Goal: Task Accomplishment & Management: Use online tool/utility

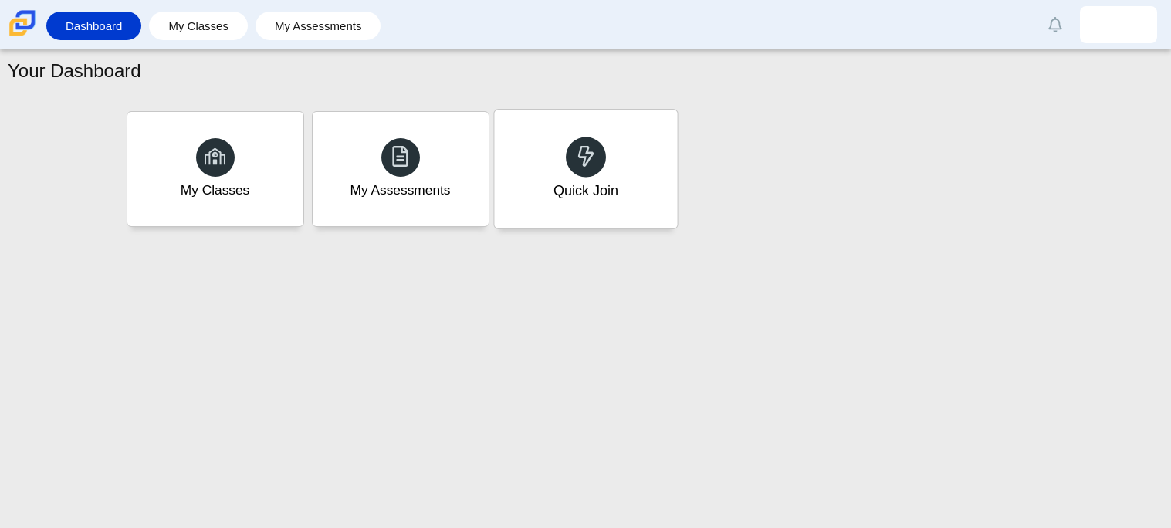
click at [597, 205] on div "Quick Join" at bounding box center [585, 169] width 183 height 119
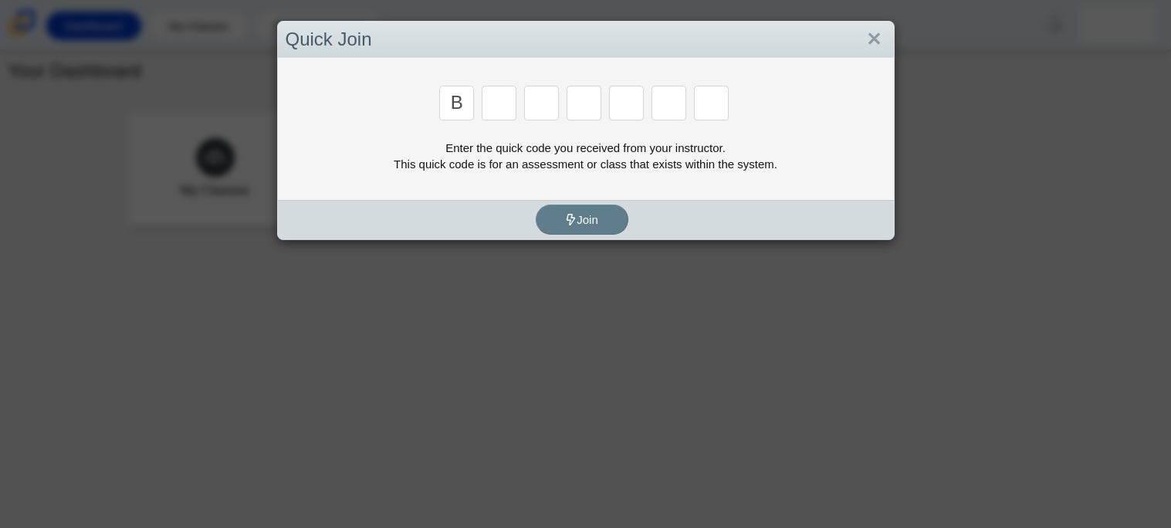
type input "b"
type input "w"
type input "8"
type input "w"
type input "z"
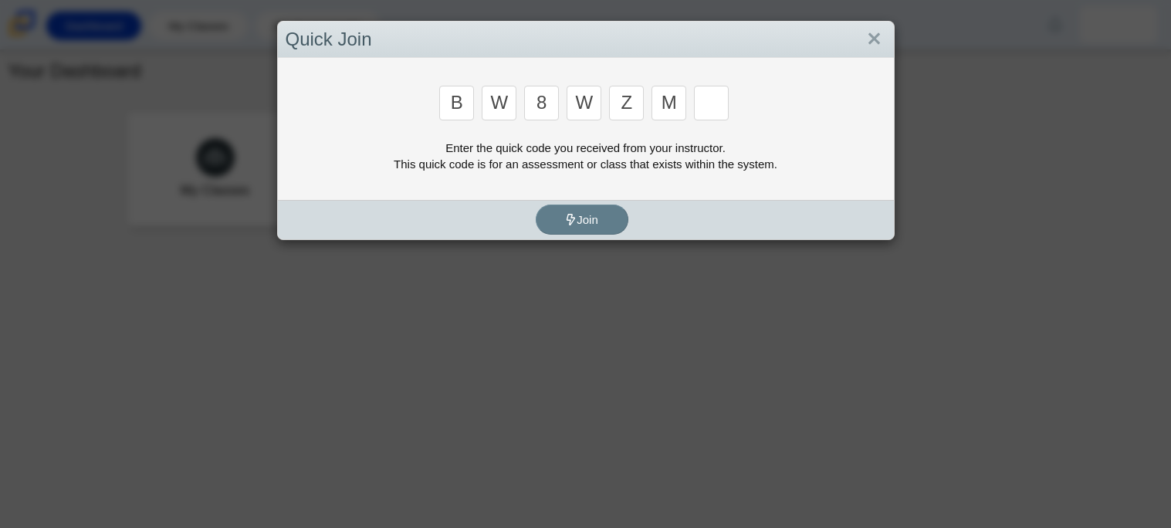
type input "m"
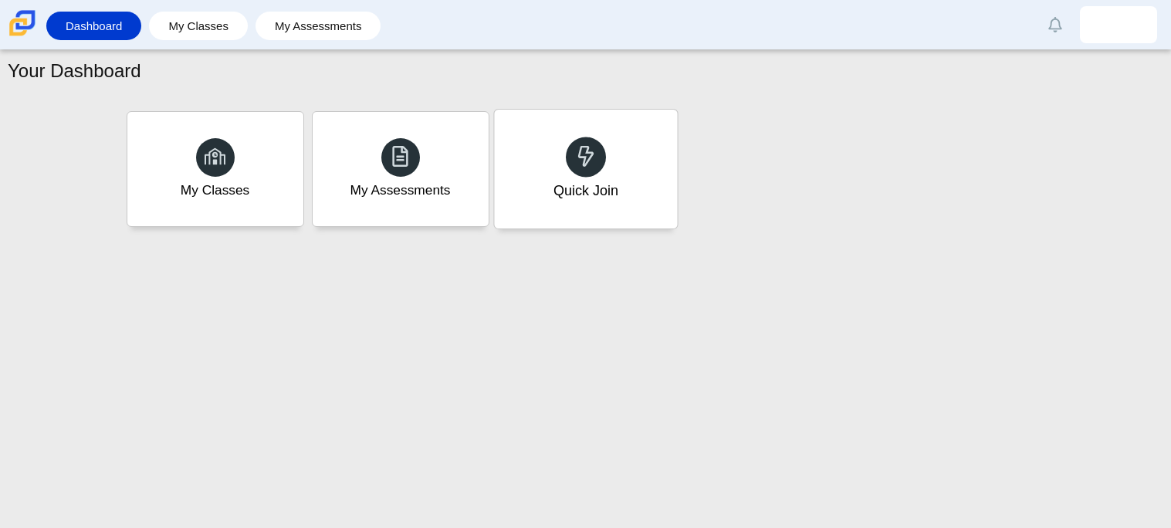
type input "v"
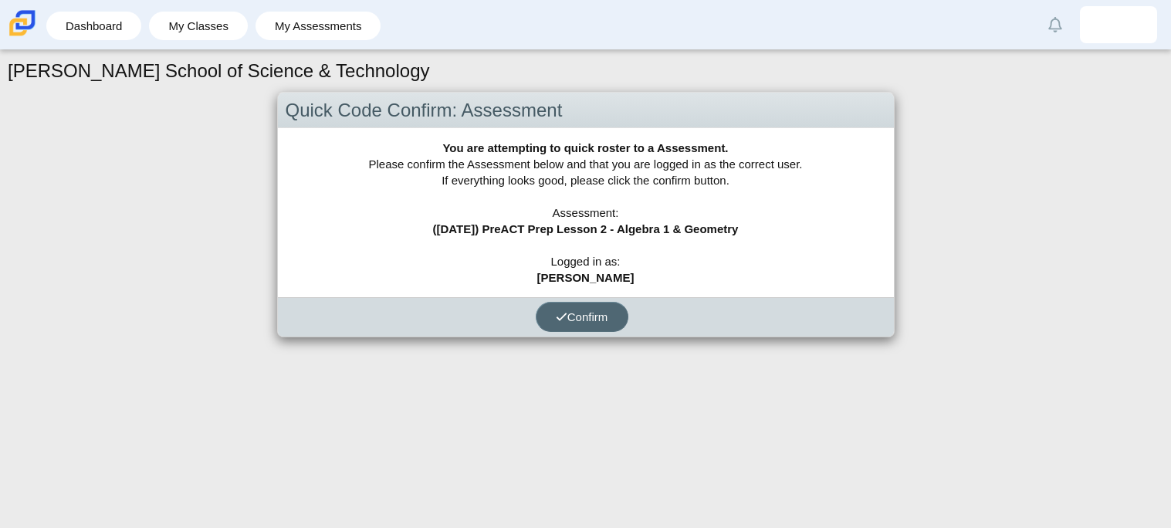
click at [590, 324] on button "Confirm" at bounding box center [582, 317] width 93 height 30
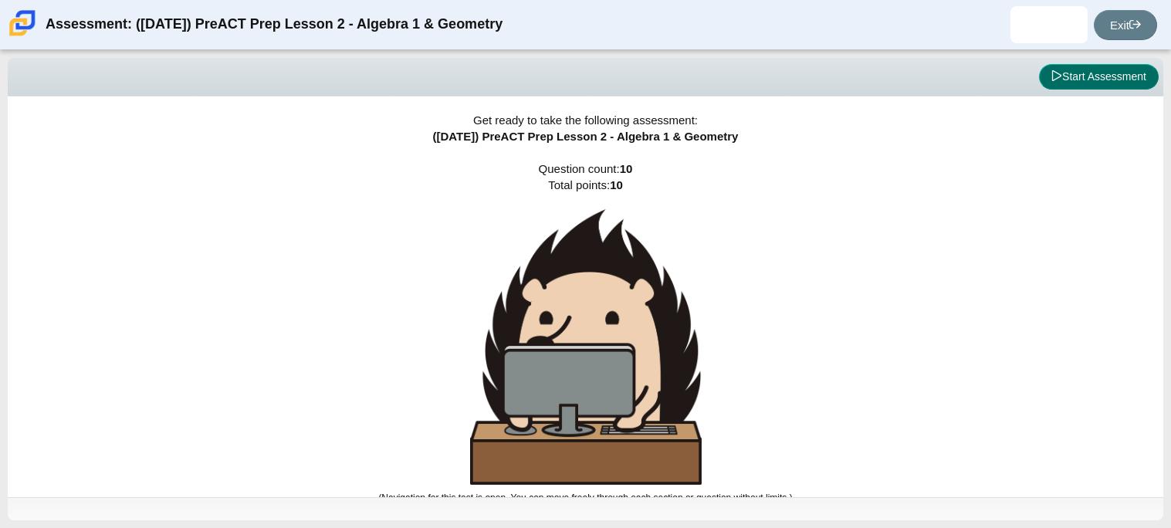
click at [1090, 68] on button "Start Assessment" at bounding box center [1099, 77] width 120 height 26
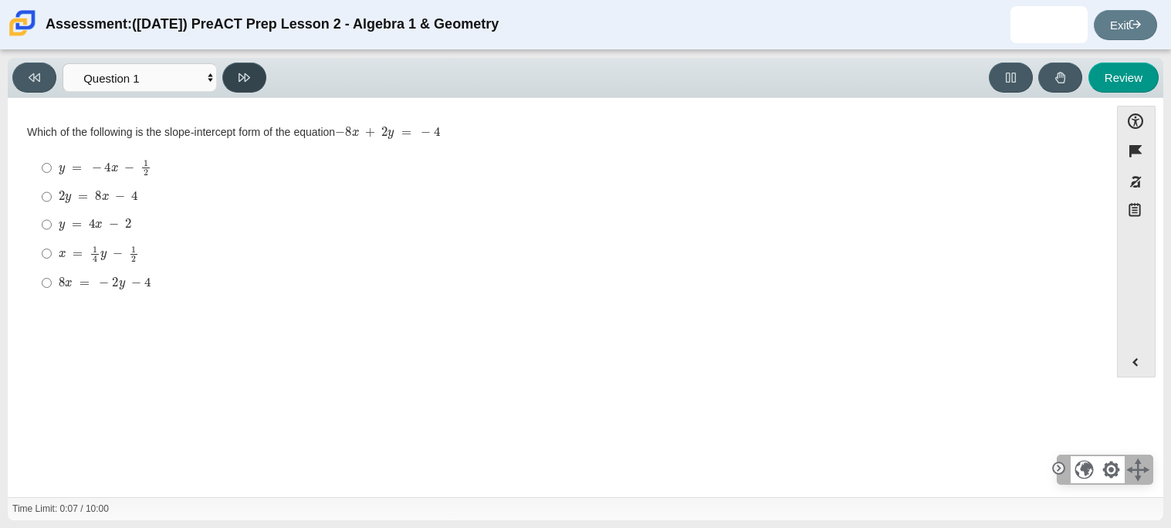
click at [230, 76] on button at bounding box center [244, 78] width 44 height 30
click at [210, 83] on select "Questions Question 1 Question 2 Question 3 Question 4 Question 5 Question 6 Que…" at bounding box center [140, 77] width 154 height 29
click at [34, 65] on button at bounding box center [34, 78] width 44 height 30
select select "bbf5d072-3e0b-44c4-9a12-6e7c9033f65b"
click at [109, 229] on mjx-c "Assessment items" at bounding box center [114, 225] width 10 height 8
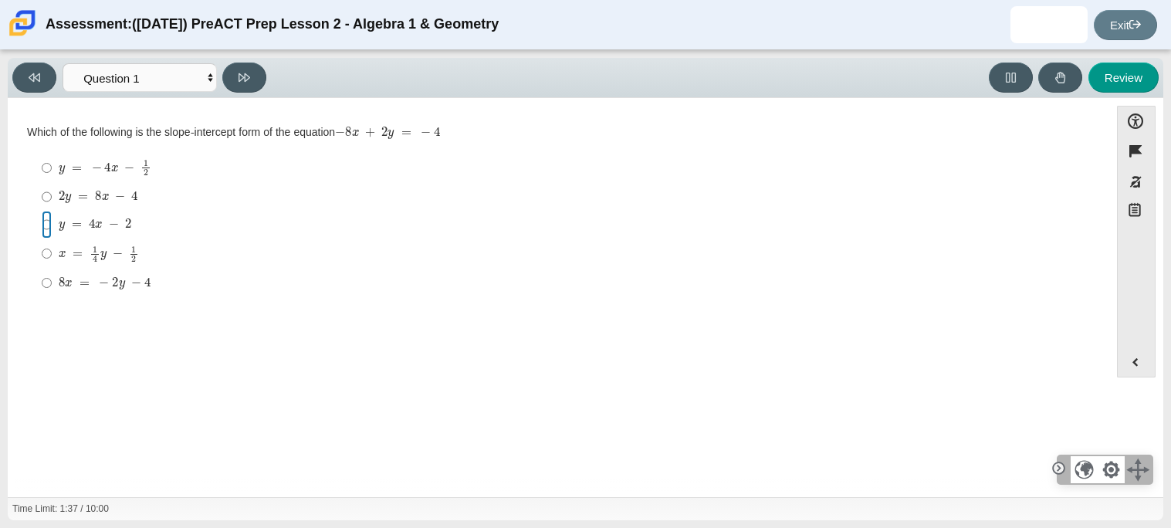
click at [52, 229] on input "y = 4 x − 2 y = 4 x − 2" at bounding box center [47, 225] width 10 height 28
radio input "true"
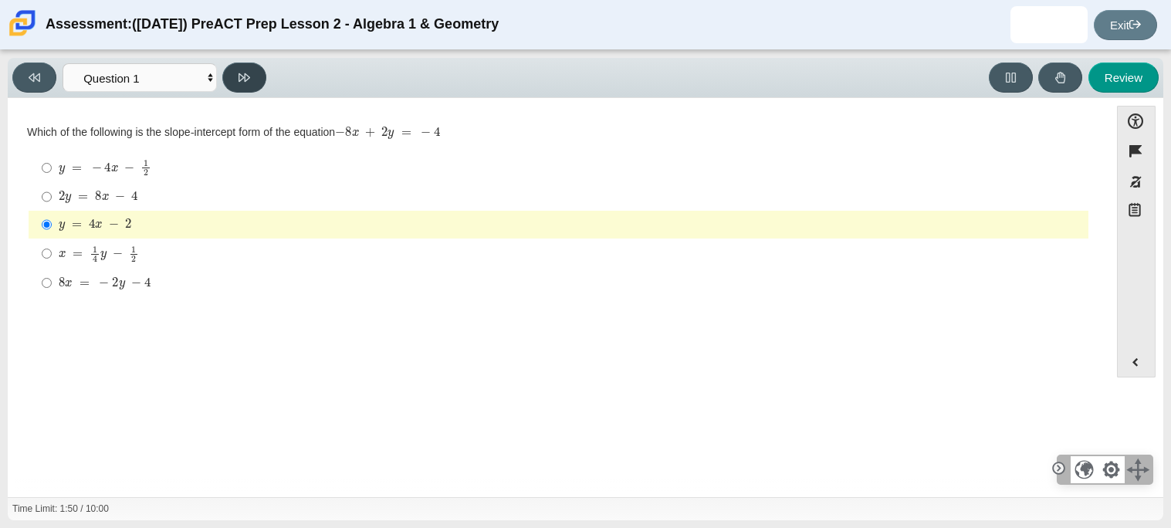
click at [244, 80] on icon at bounding box center [244, 78] width 12 height 12
select select "ed62e223-81bd-4cbf-ab48-ab975844bd1f"
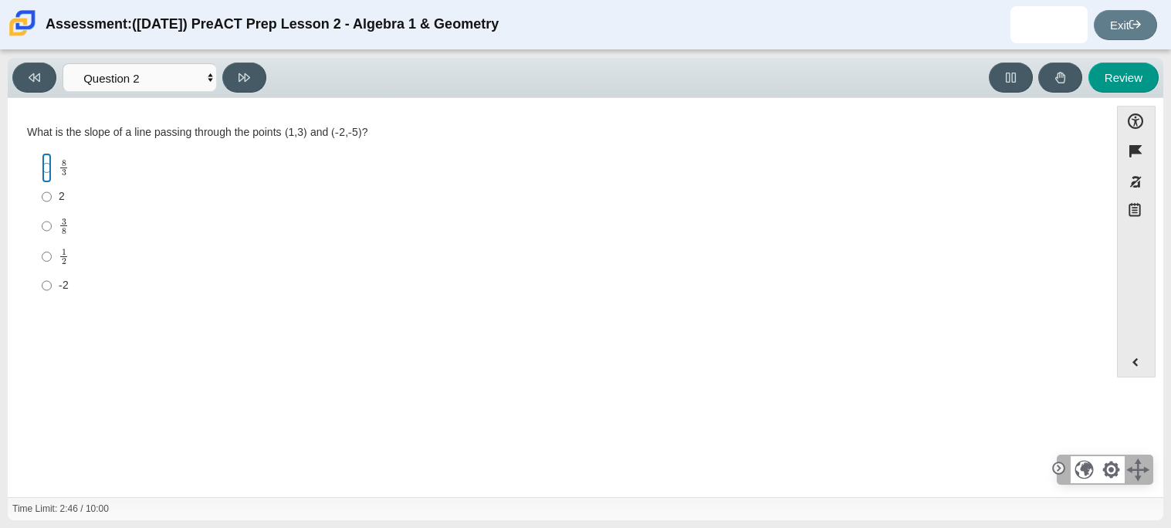
click at [44, 161] on input "8 3 8 thirds" at bounding box center [47, 168] width 10 height 30
radio input "true"
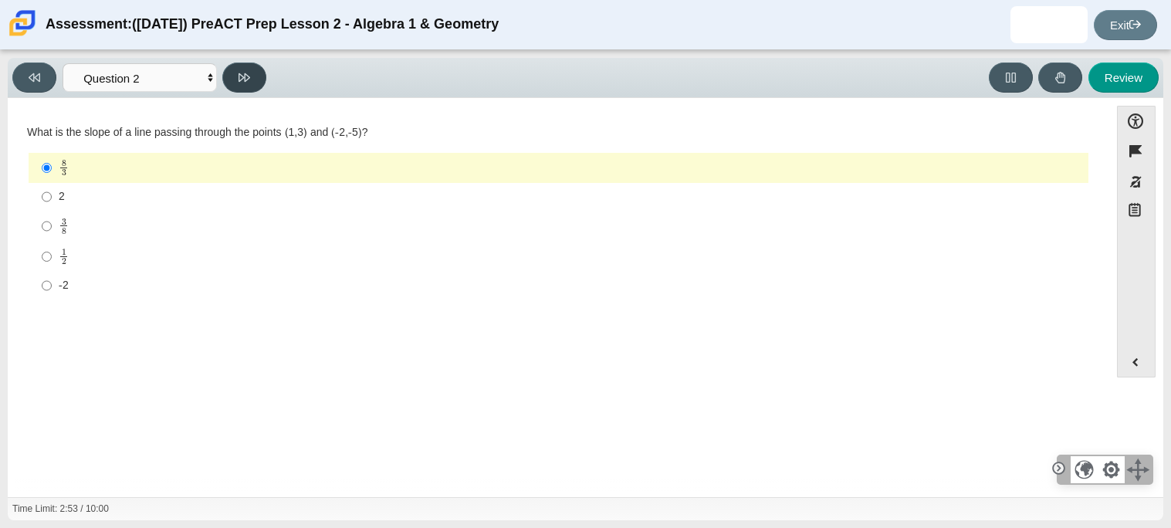
click at [258, 70] on button at bounding box center [244, 78] width 44 height 30
select select "97f4f5fa-a52e-4fed-af51-565bfcdf47cb"
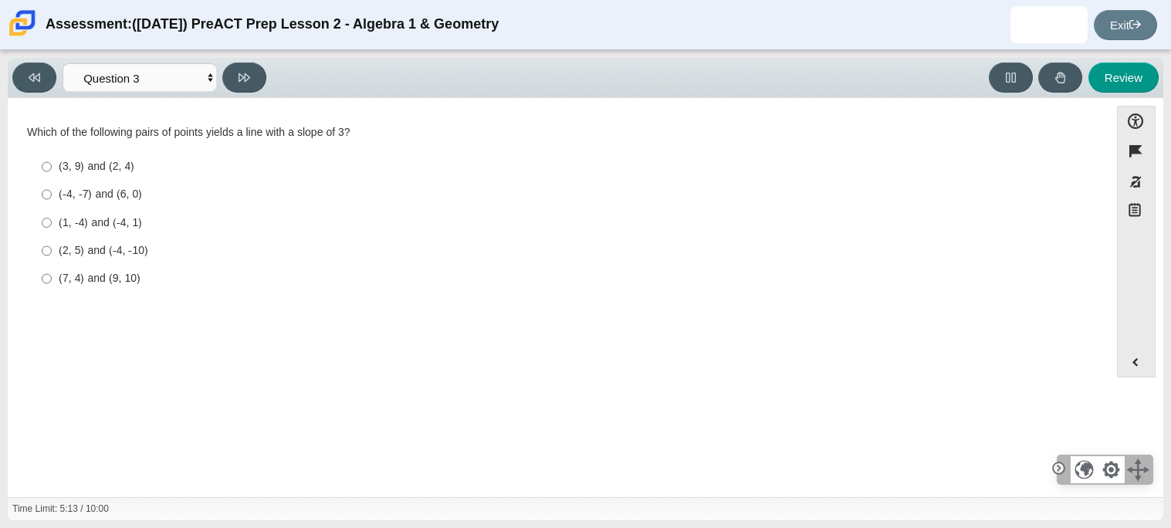
click at [116, 283] on div "(7, 4) and (9, 10)" at bounding box center [570, 278] width 1023 height 15
click at [52, 283] on input "(7, 4) and (9, 10) (7, 4) and (9, 10)" at bounding box center [47, 279] width 10 height 28
radio input "true"
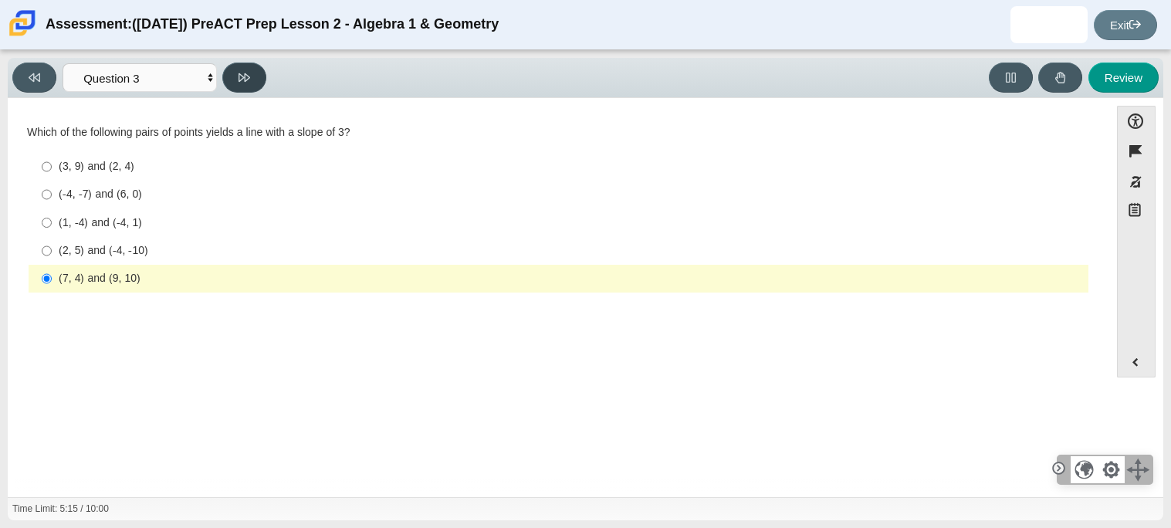
click at [244, 79] on icon at bounding box center [244, 78] width 12 height 12
select select "89427bb7-e313-4f00-988f-8b8255897029"
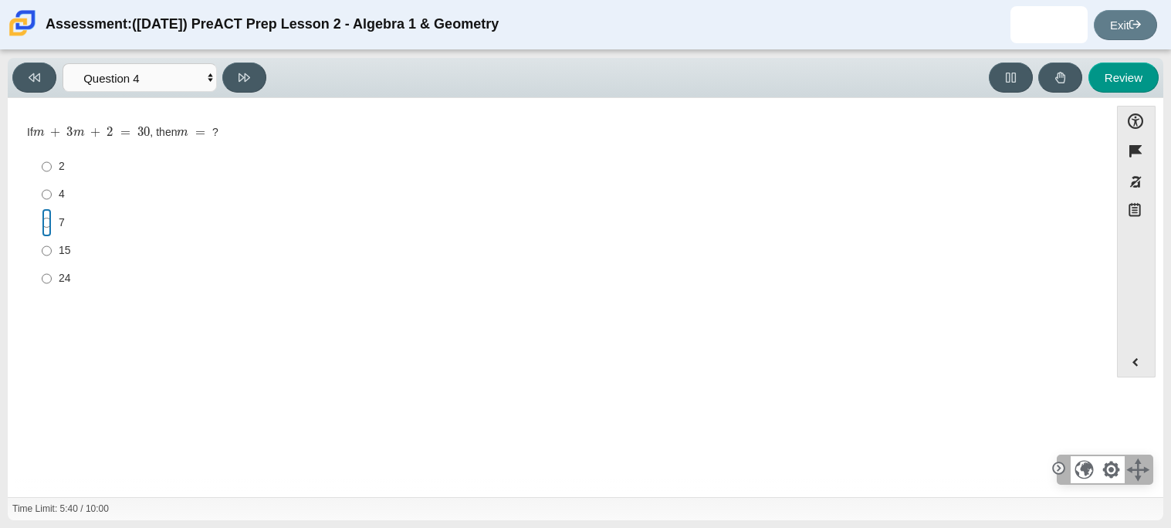
click at [45, 227] on input "7 7" at bounding box center [47, 222] width 10 height 28
radio input "true"
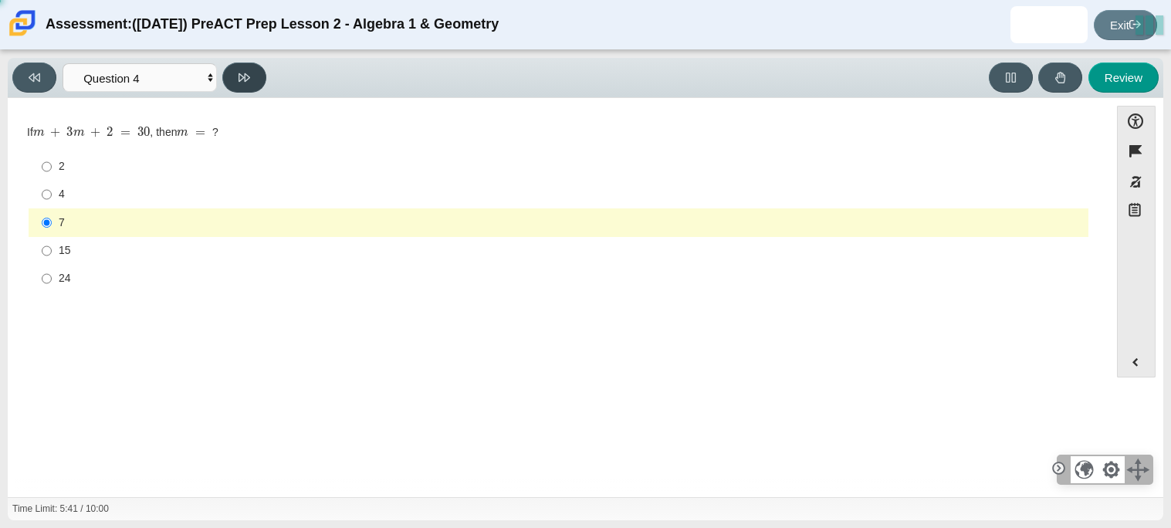
click at [254, 77] on button at bounding box center [244, 78] width 44 height 30
select select "489dcffd-4e6a-49cf-a9d6-ad1d4a911a4e"
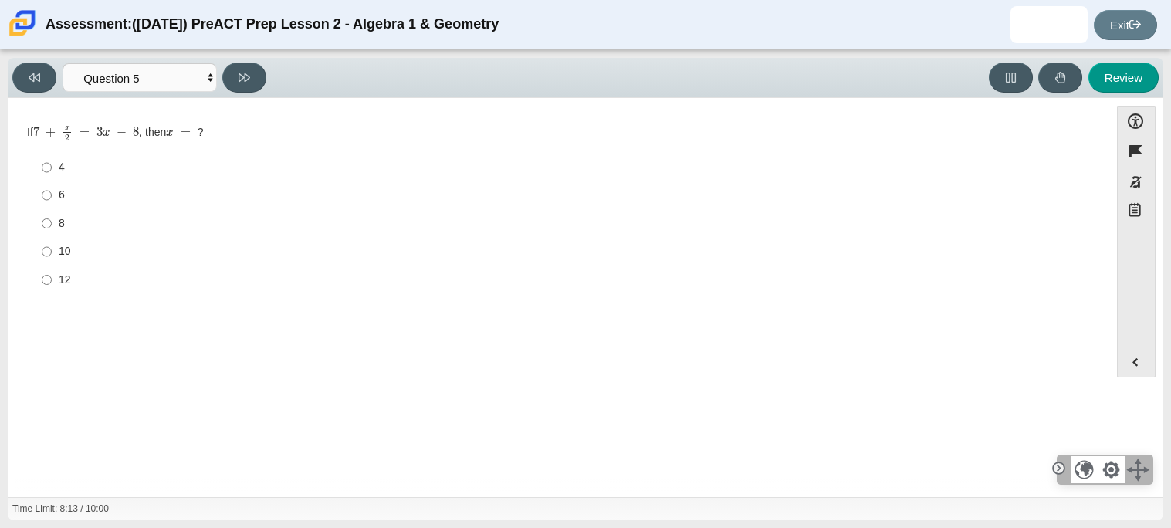
click at [59, 200] on div "6" at bounding box center [570, 195] width 1023 height 15
click at [52, 200] on input "6 6" at bounding box center [47, 195] width 10 height 28
radio input "true"
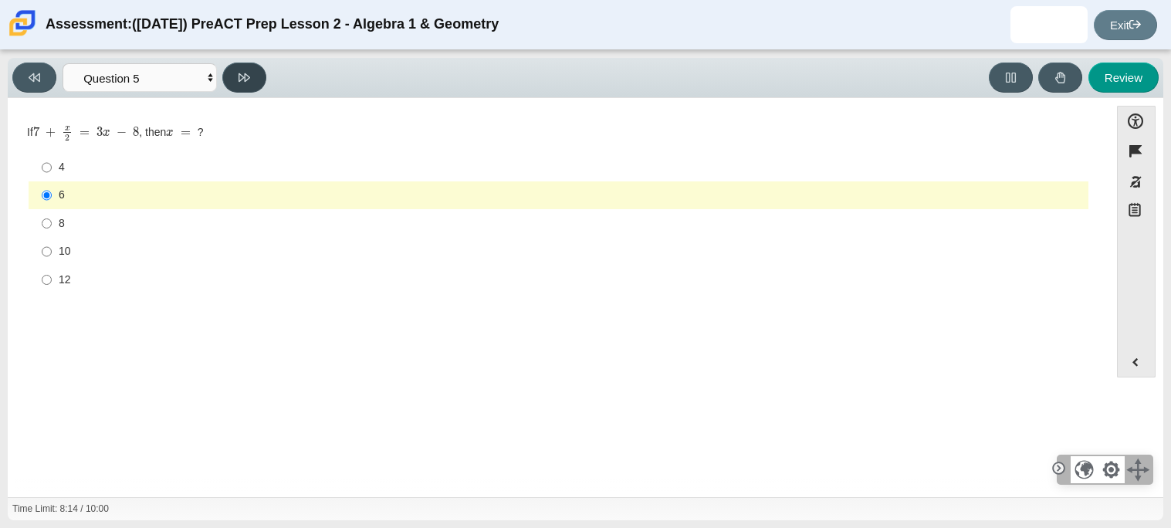
click at [259, 78] on button at bounding box center [244, 78] width 44 height 30
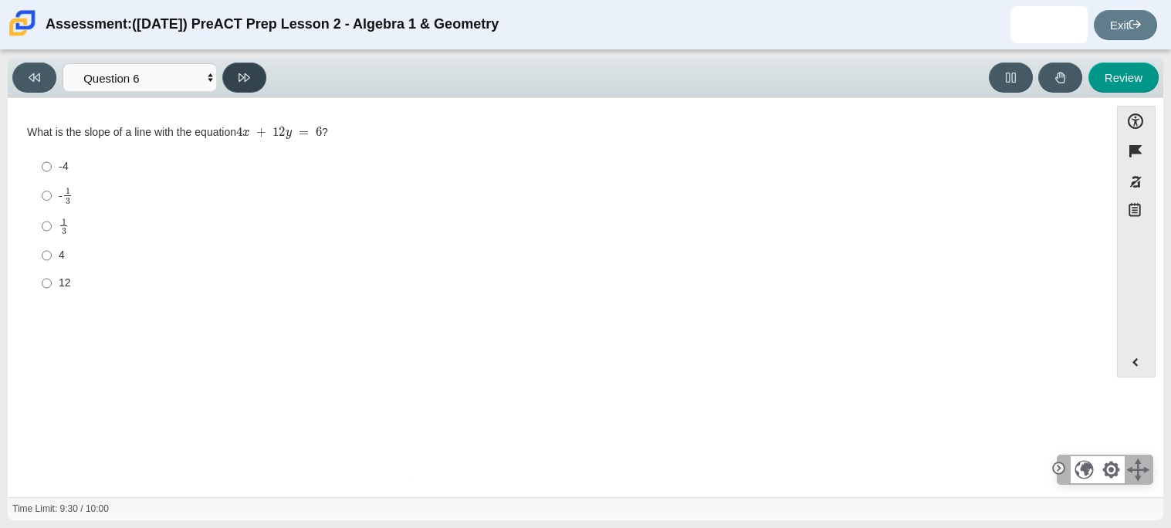
click at [259, 78] on button at bounding box center [244, 78] width 44 height 30
select select "ce81fe10-bf29-4b5e-8bd7-4f47f2fed4d8"
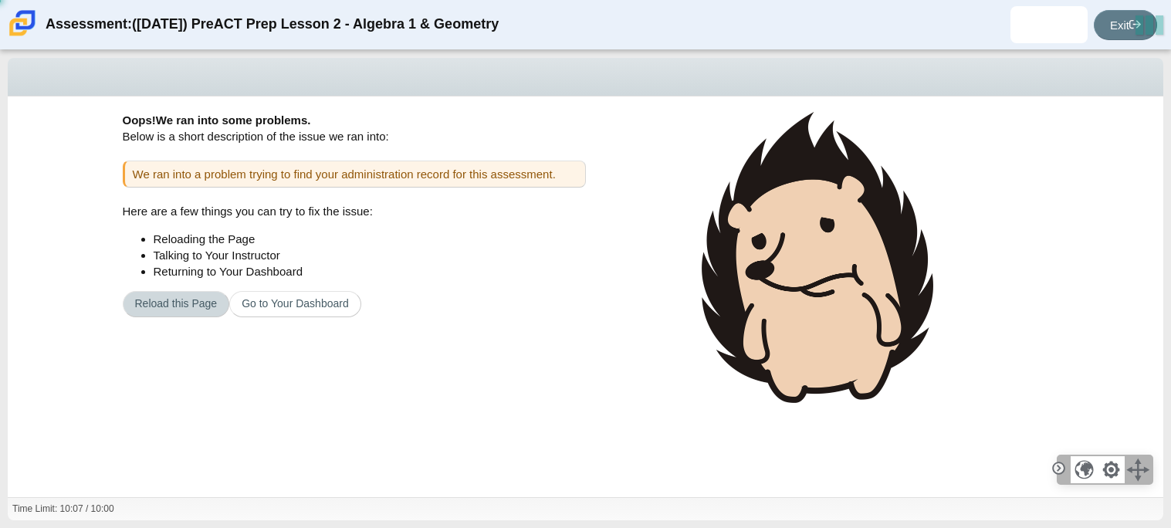
click at [157, 304] on button "Reload this Page" at bounding box center [176, 304] width 107 height 26
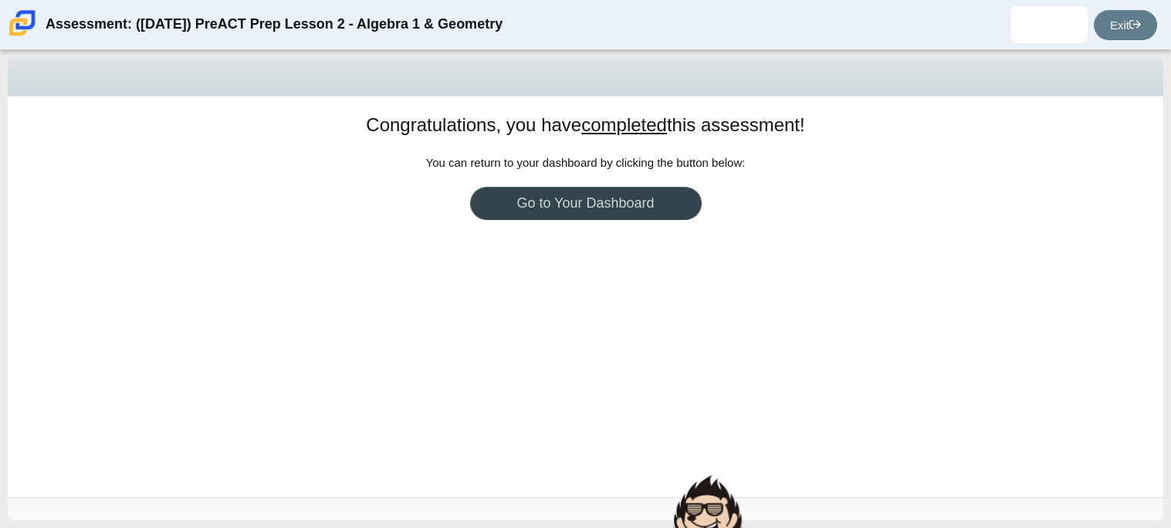
click at [629, 216] on link "Go to Your Dashboard" at bounding box center [586, 203] width 232 height 33
